Goal: Information Seeking & Learning: Find contact information

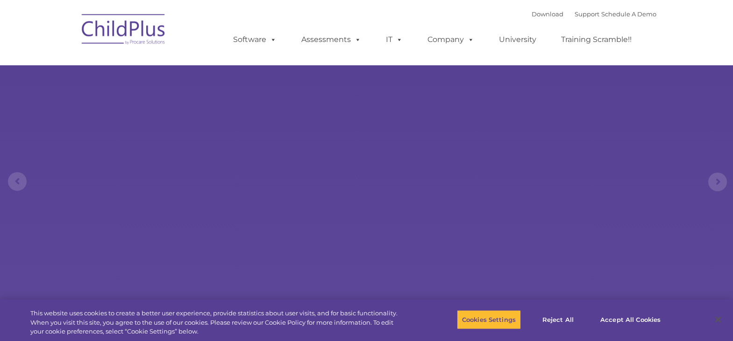
select select "MEDIUM"
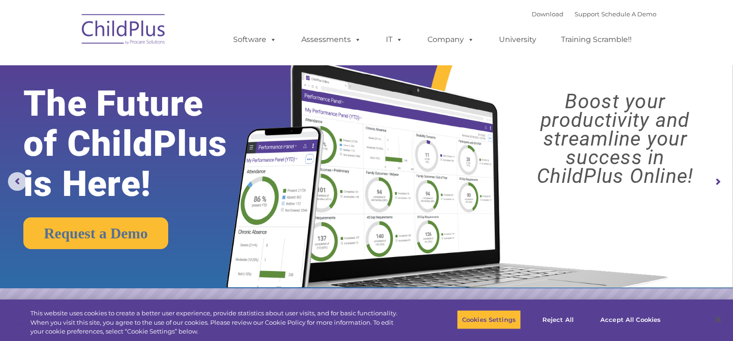
click at [662, 40] on nav "Download Support | Schedule A Demo  MENU MENU Software ChildPlus: The original…" at bounding box center [366, 32] width 733 height 65
click at [574, 16] on link "Support" at bounding box center [586, 13] width 25 height 7
